Goal: Task Accomplishment & Management: Use online tool/utility

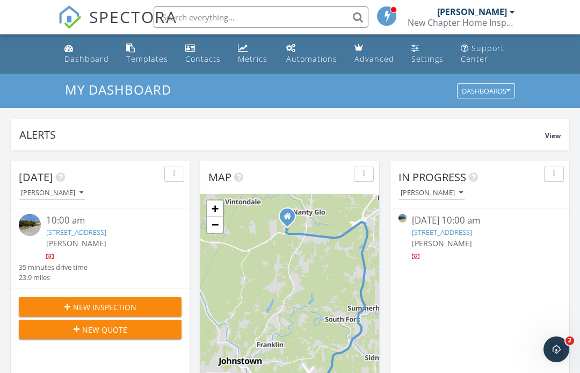
scroll to position [978, 581]
click at [83, 262] on div at bounding box center [107, 256] width 122 height 11
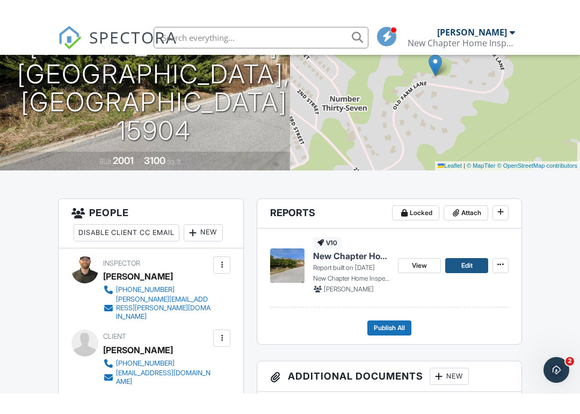
scroll to position [192, 0]
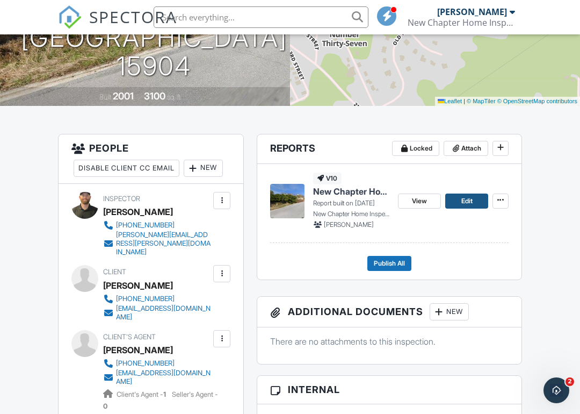
click at [459, 205] on link "Edit" at bounding box center [466, 200] width 43 height 15
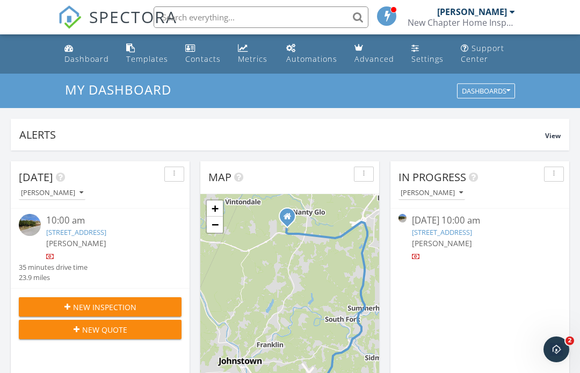
click at [67, 262] on div at bounding box center [107, 256] width 122 height 11
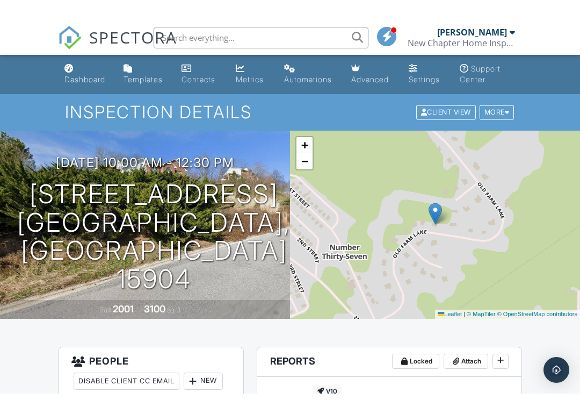
scroll to position [92, 0]
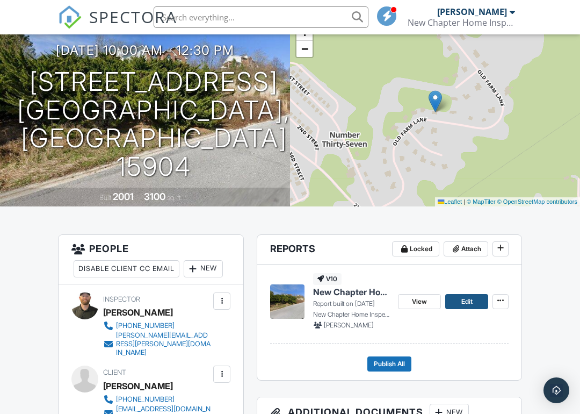
click at [454, 305] on link "Edit" at bounding box center [466, 301] width 43 height 15
